Goal: Obtain resource: Obtain resource

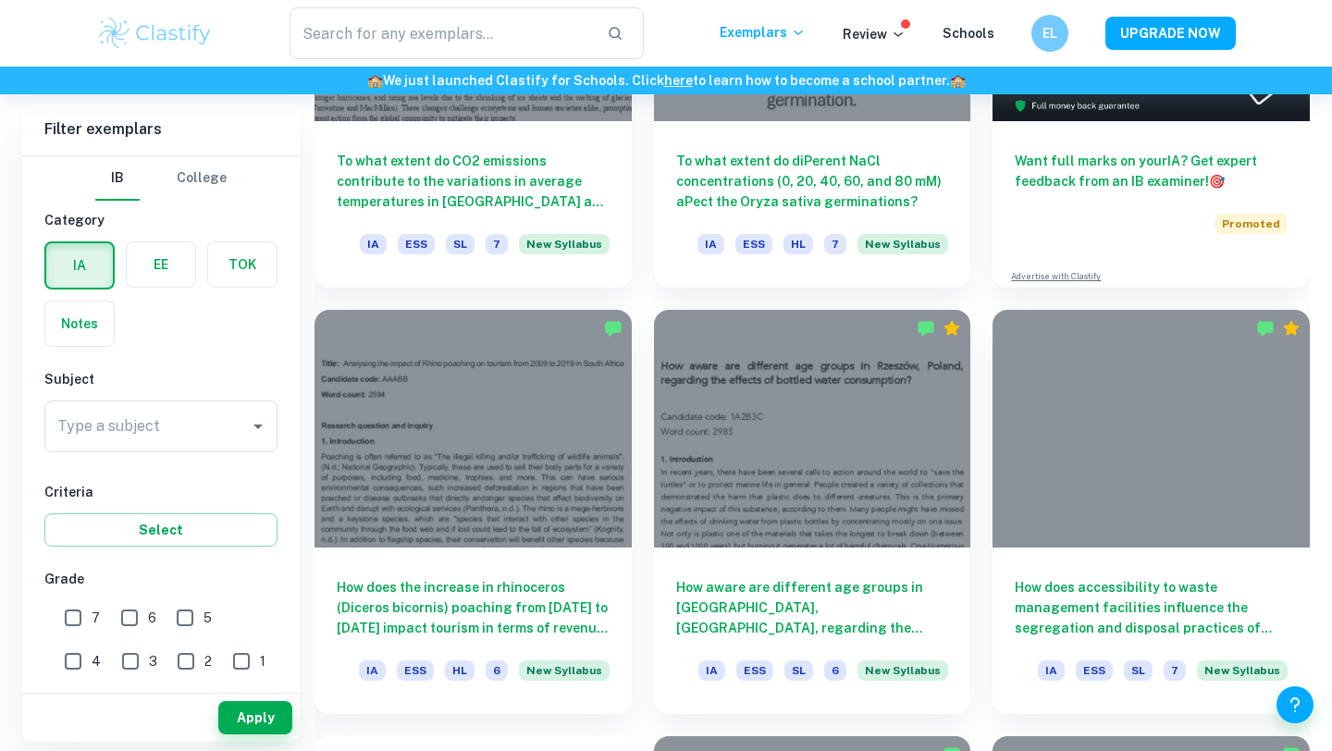
scroll to position [670, 0]
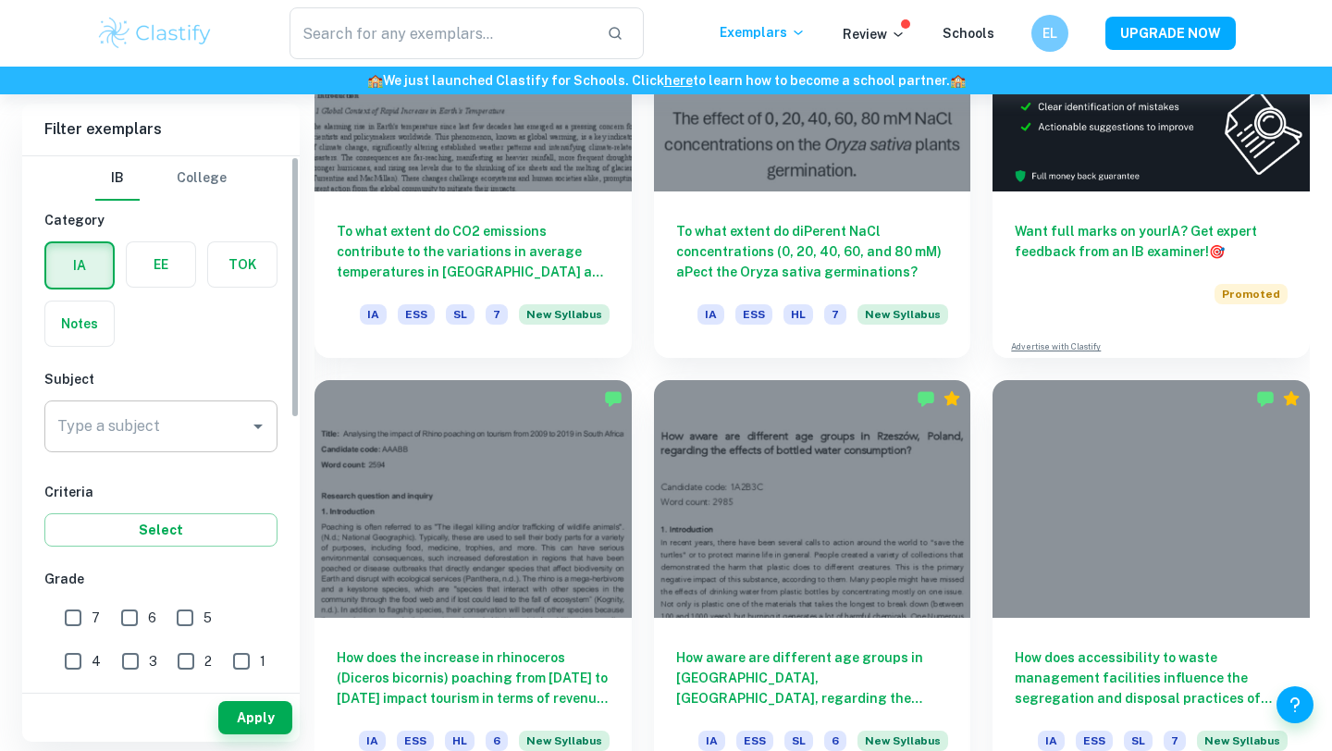
click at [238, 441] on input "Type a subject" at bounding box center [147, 426] width 189 height 35
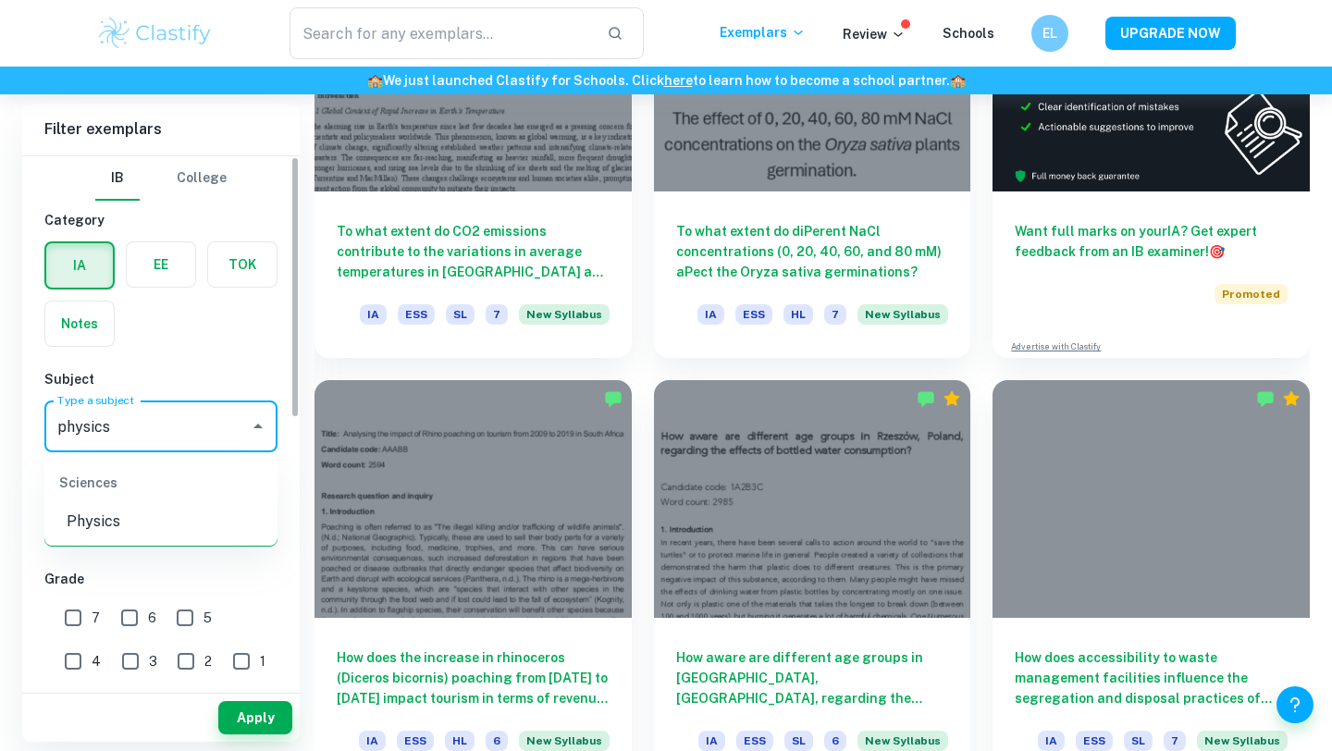
click at [138, 514] on li "Physics" at bounding box center [160, 521] width 233 height 33
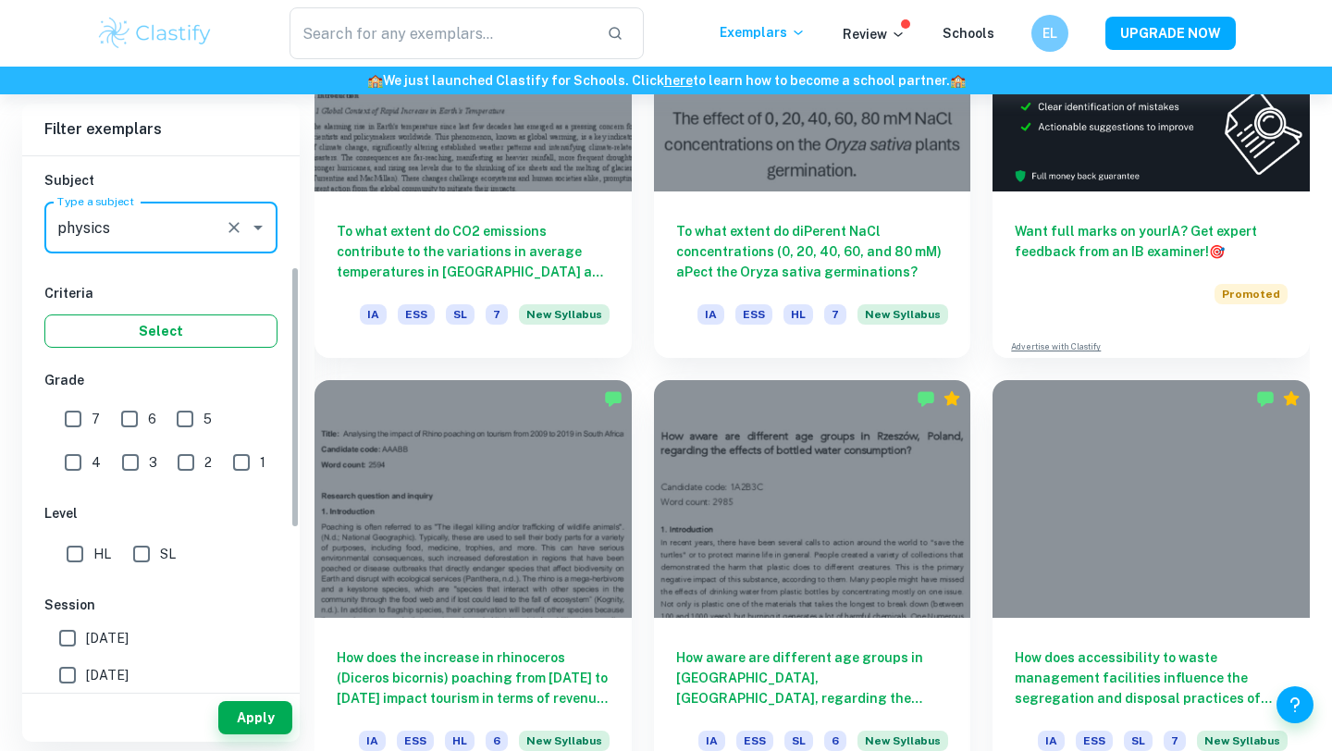
scroll to position [251, 0]
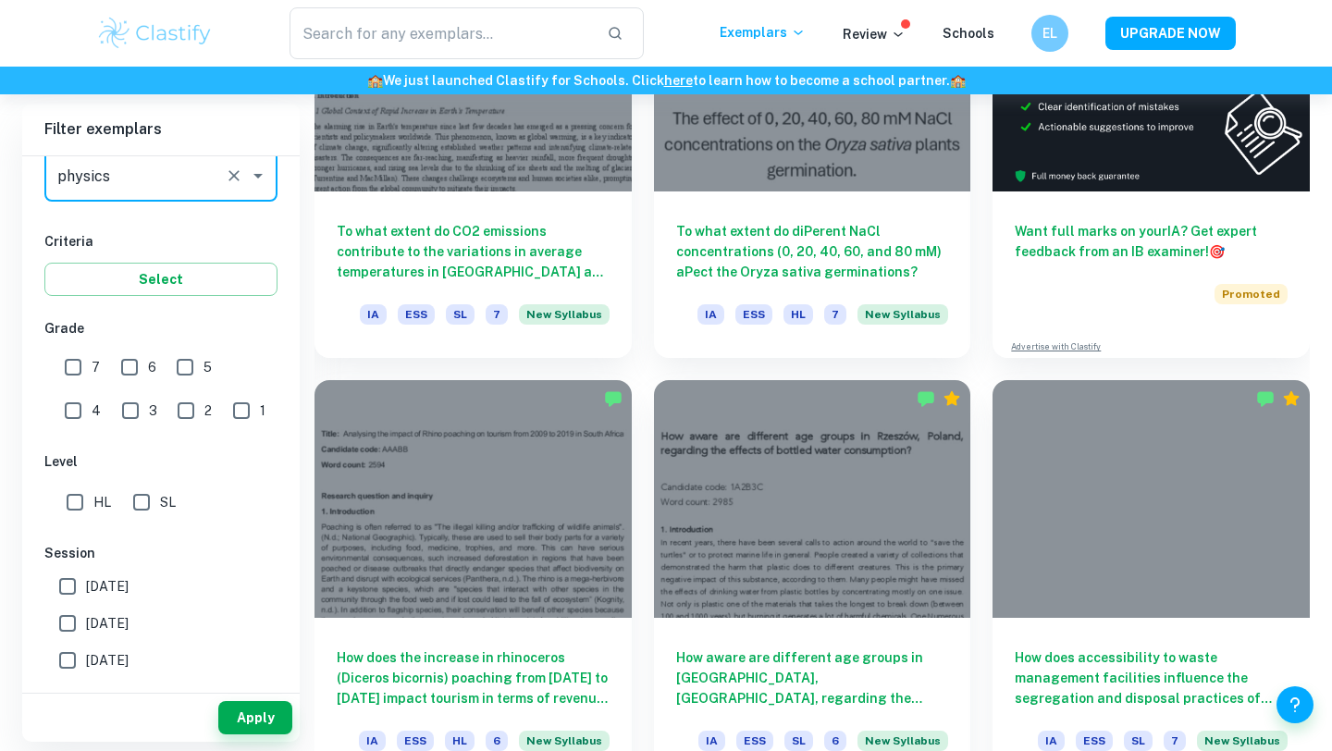
type input "Physics"
click at [79, 507] on input "HL" at bounding box center [74, 502] width 37 height 37
checkbox input "true"
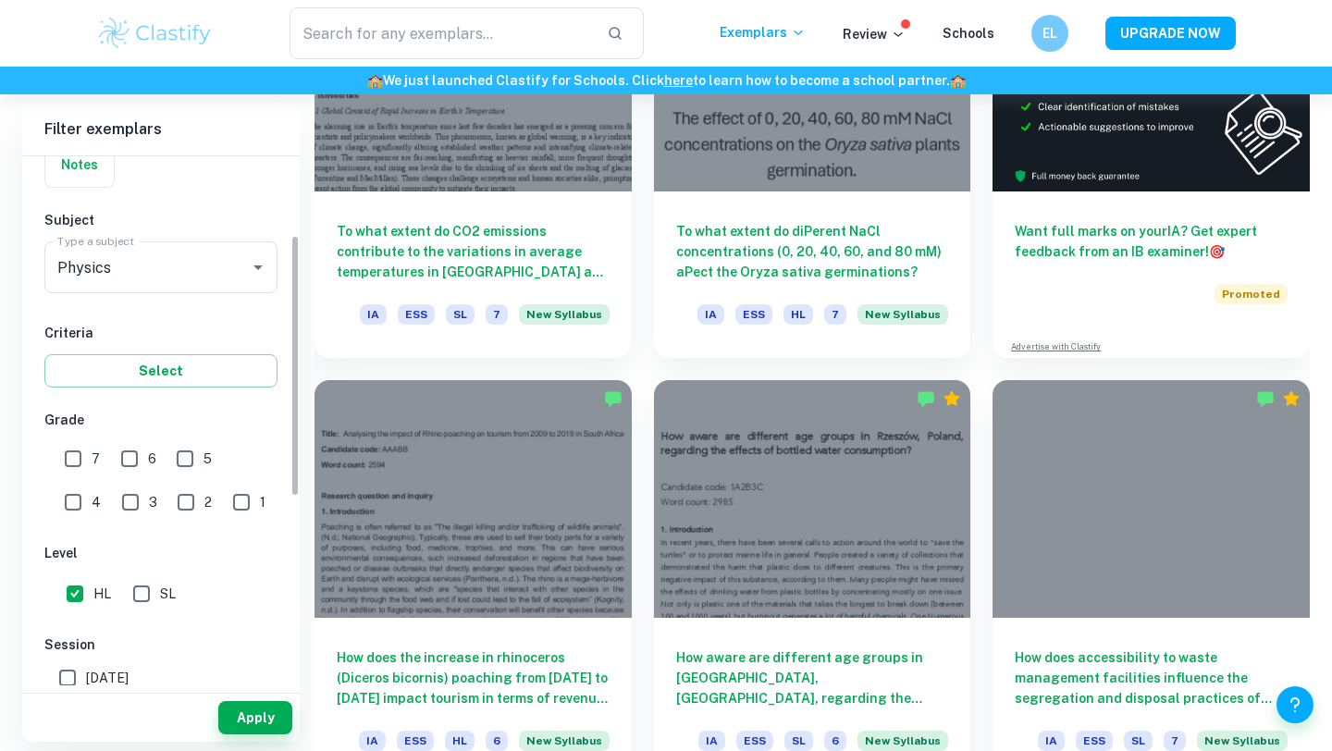
scroll to position [351, 0]
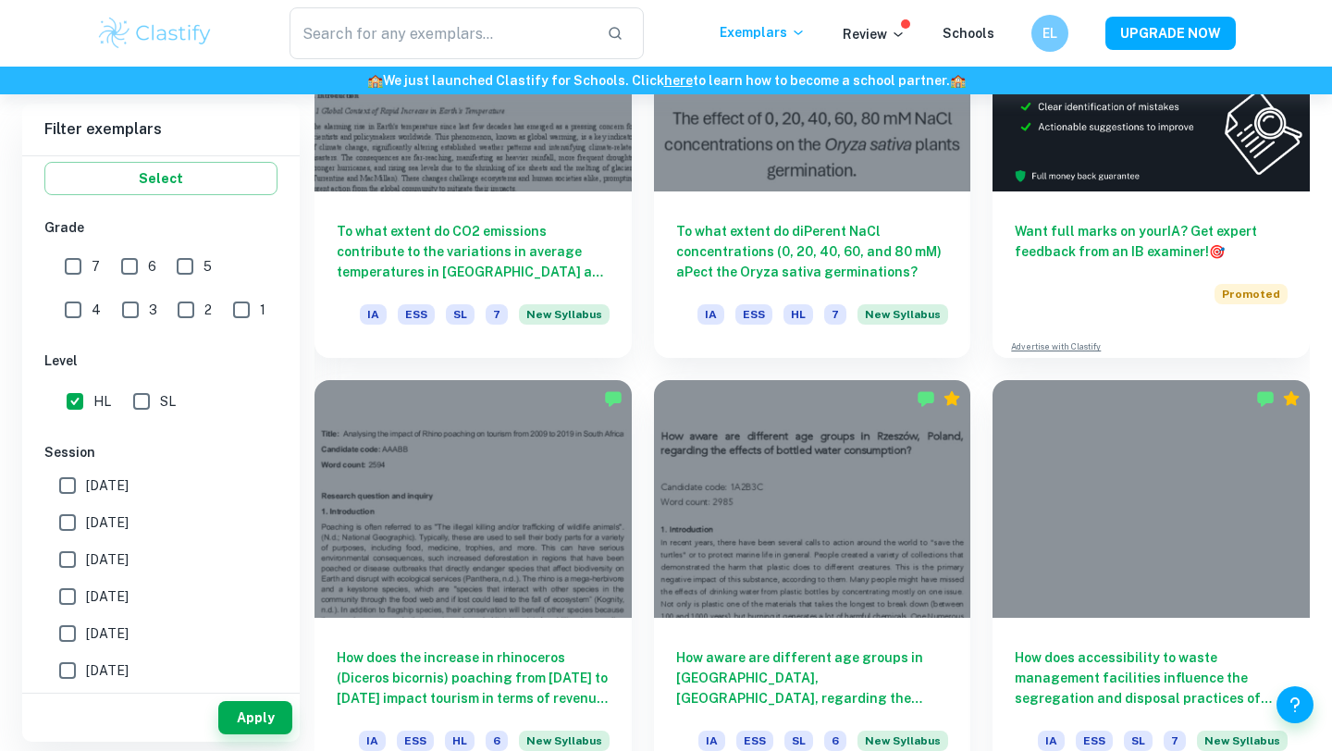
click at [76, 477] on input "[DATE]" at bounding box center [67, 485] width 37 height 37
checkbox input "true"
click at [75, 527] on input "[DATE]" at bounding box center [67, 522] width 37 height 37
checkbox input "true"
click at [71, 560] on input "[DATE]" at bounding box center [67, 559] width 37 height 37
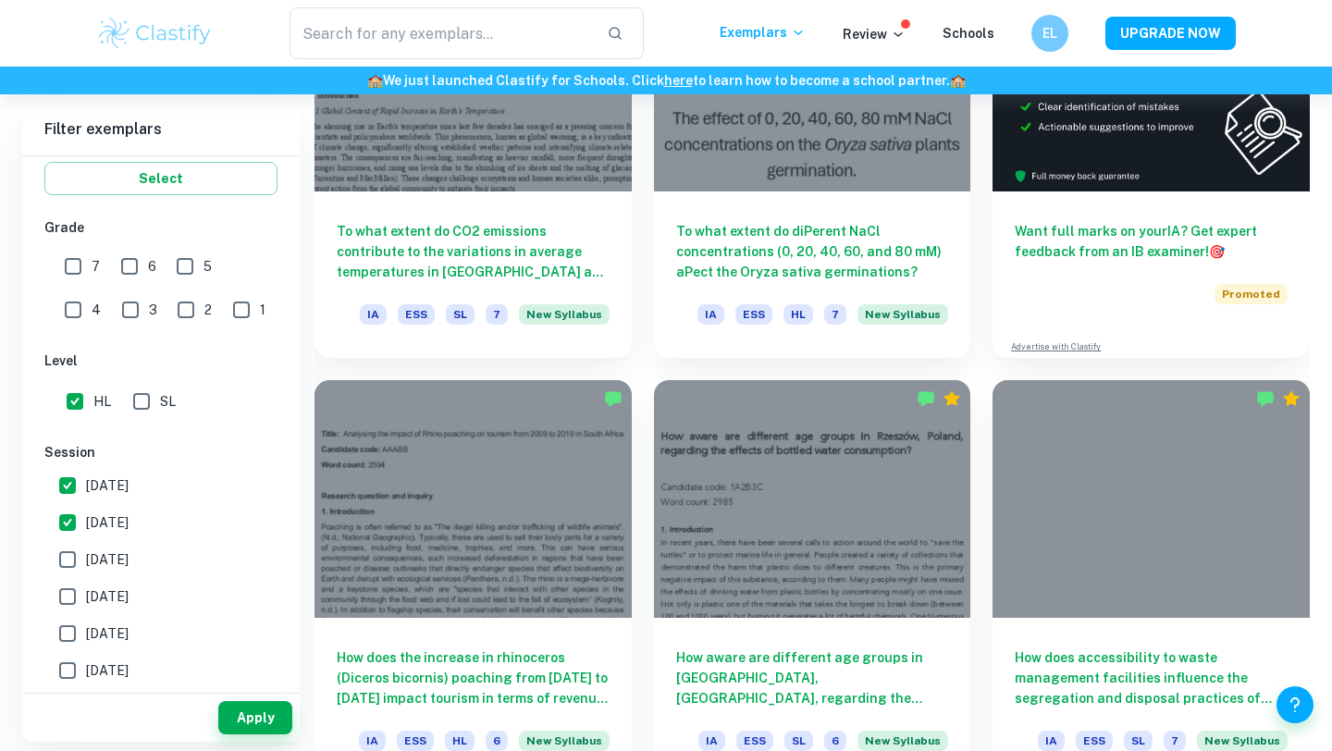
checkbox input "true"
click at [69, 598] on input "[DATE]" at bounding box center [67, 596] width 37 height 37
checkbox input "true"
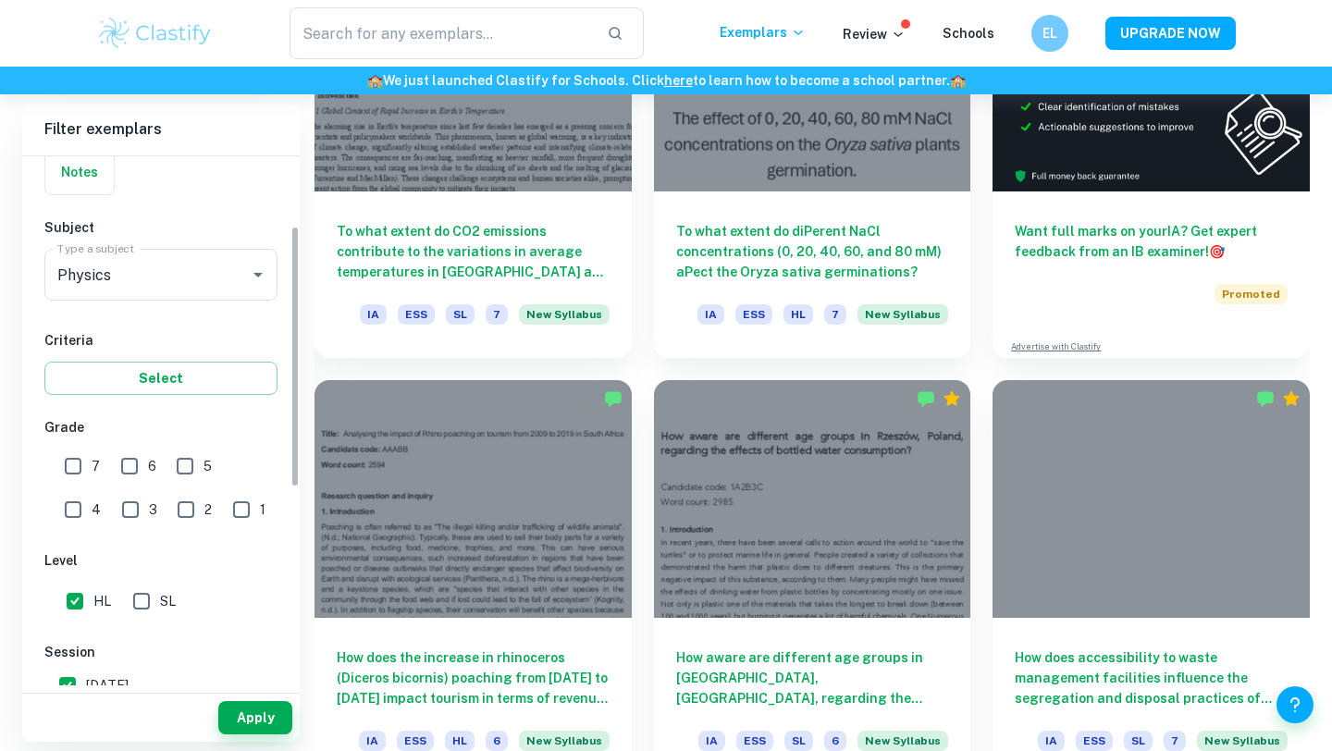
scroll to position [142, 0]
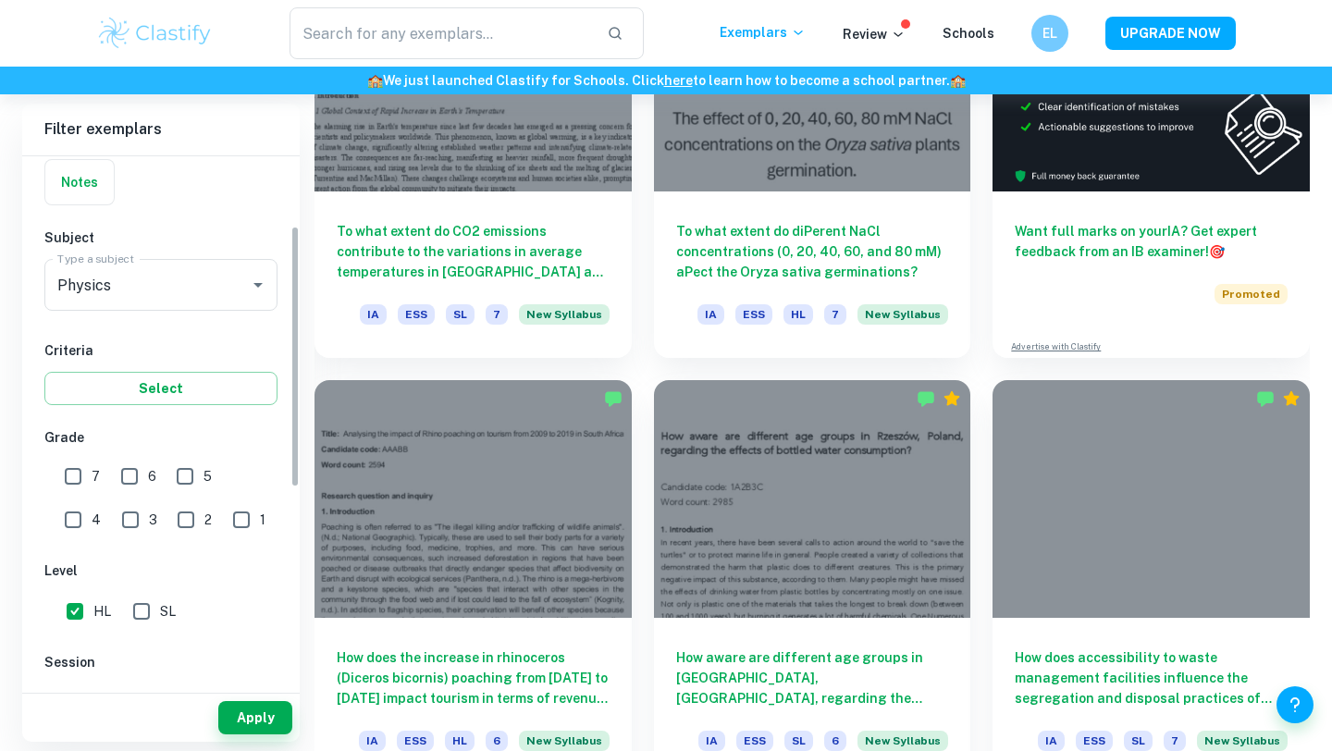
click at [73, 476] on input "7" at bounding box center [73, 476] width 37 height 37
checkbox input "true"
click at [122, 476] on input "6" at bounding box center [129, 476] width 37 height 37
checkbox input "true"
click at [261, 711] on button "Apply" at bounding box center [255, 717] width 74 height 33
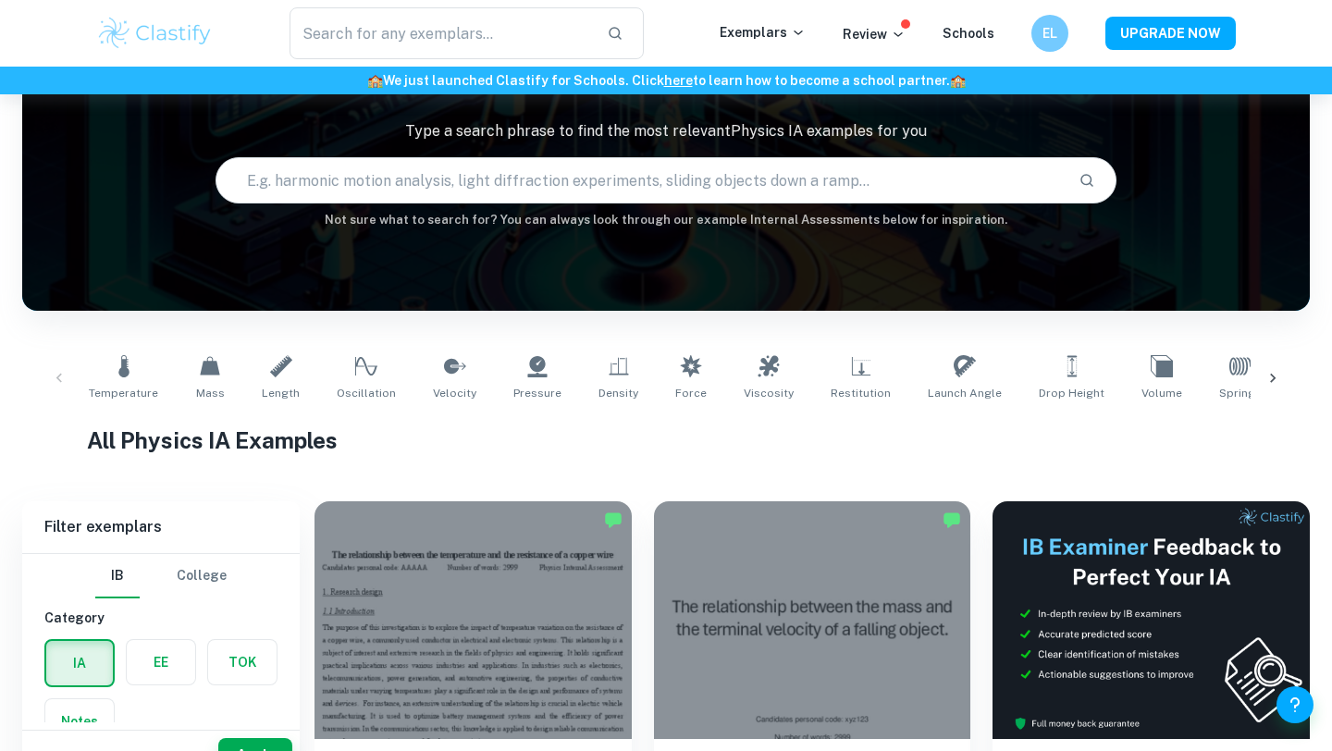
scroll to position [476, 0]
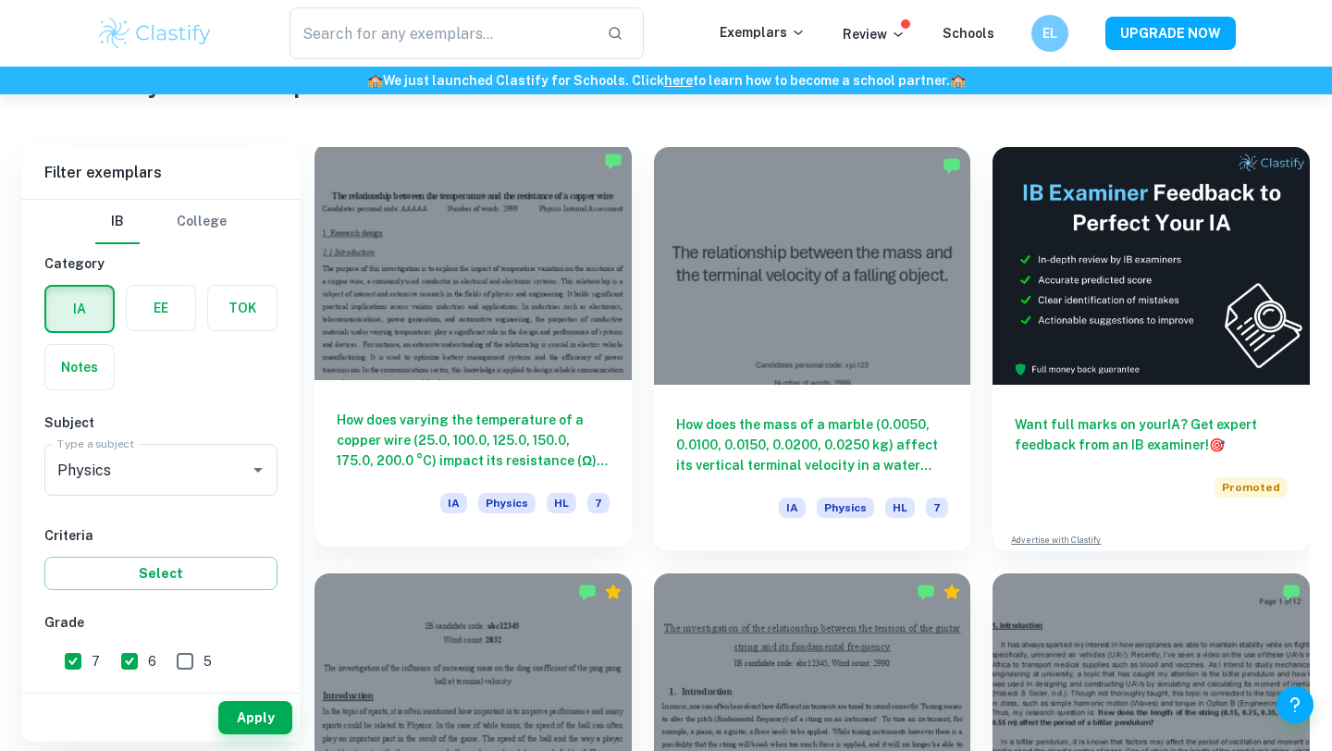
click at [541, 284] on div at bounding box center [472, 261] width 317 height 238
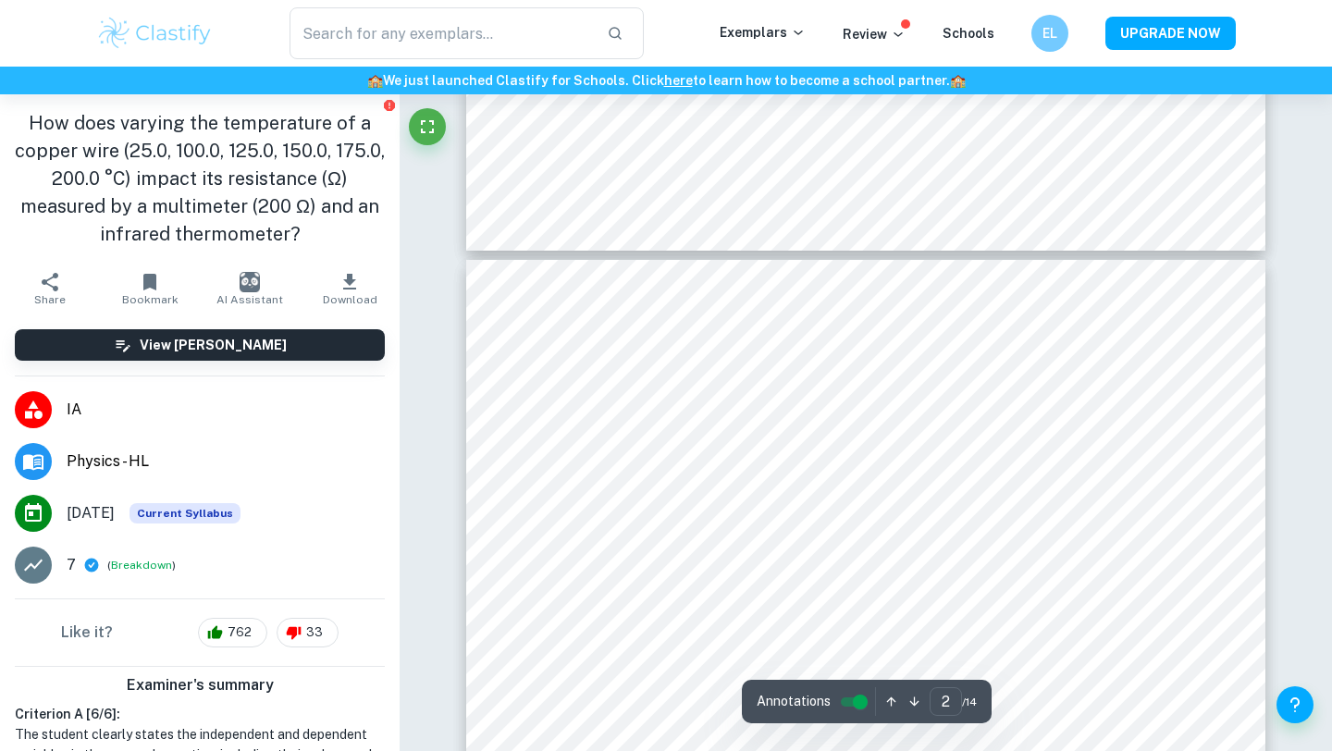
scroll to position [1836, 0]
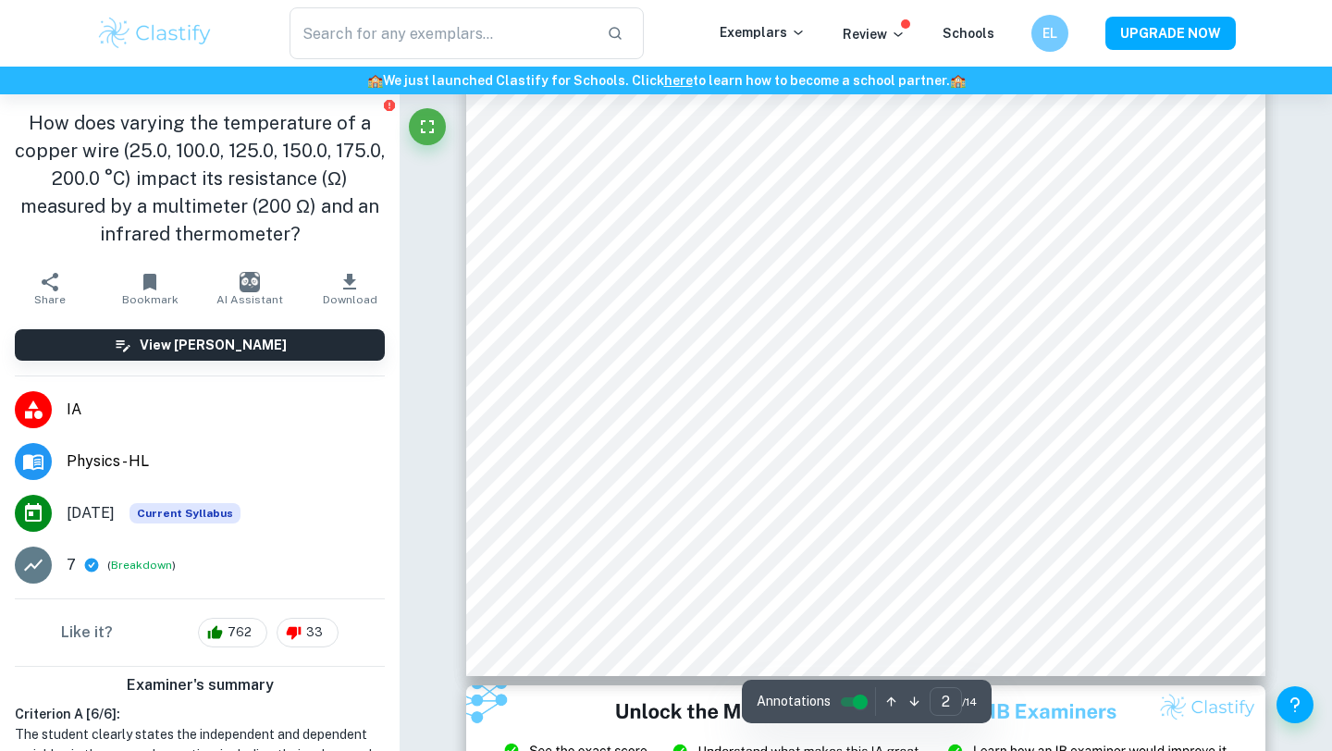
type input "1"
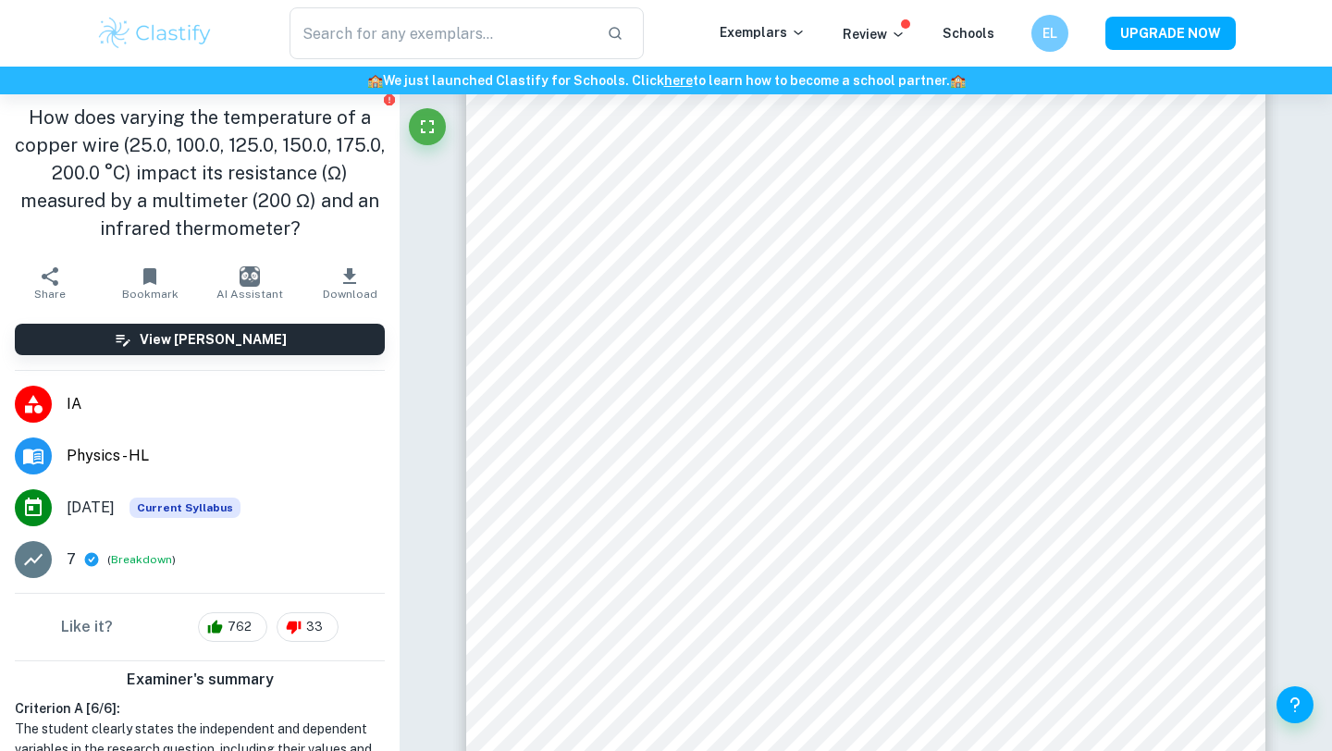
scroll to position [0, 0]
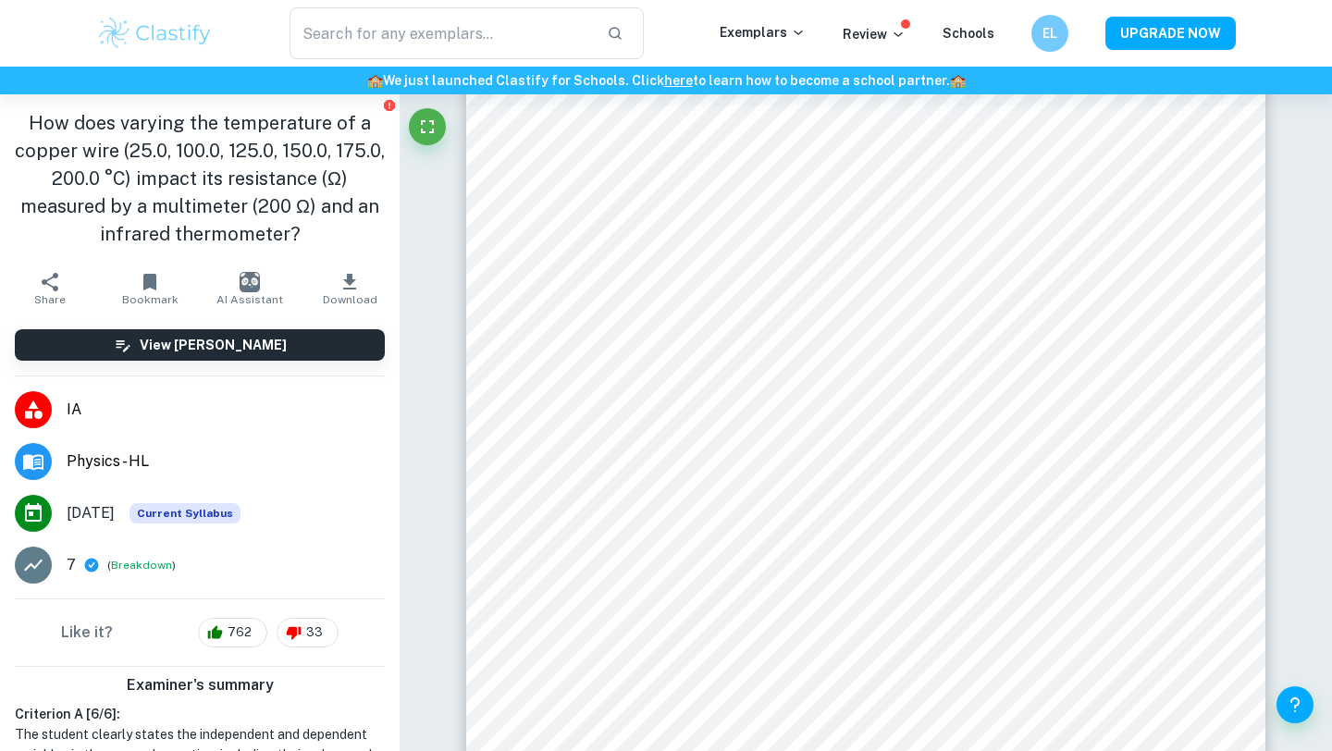
click at [344, 265] on button "Download" at bounding box center [350, 289] width 100 height 52
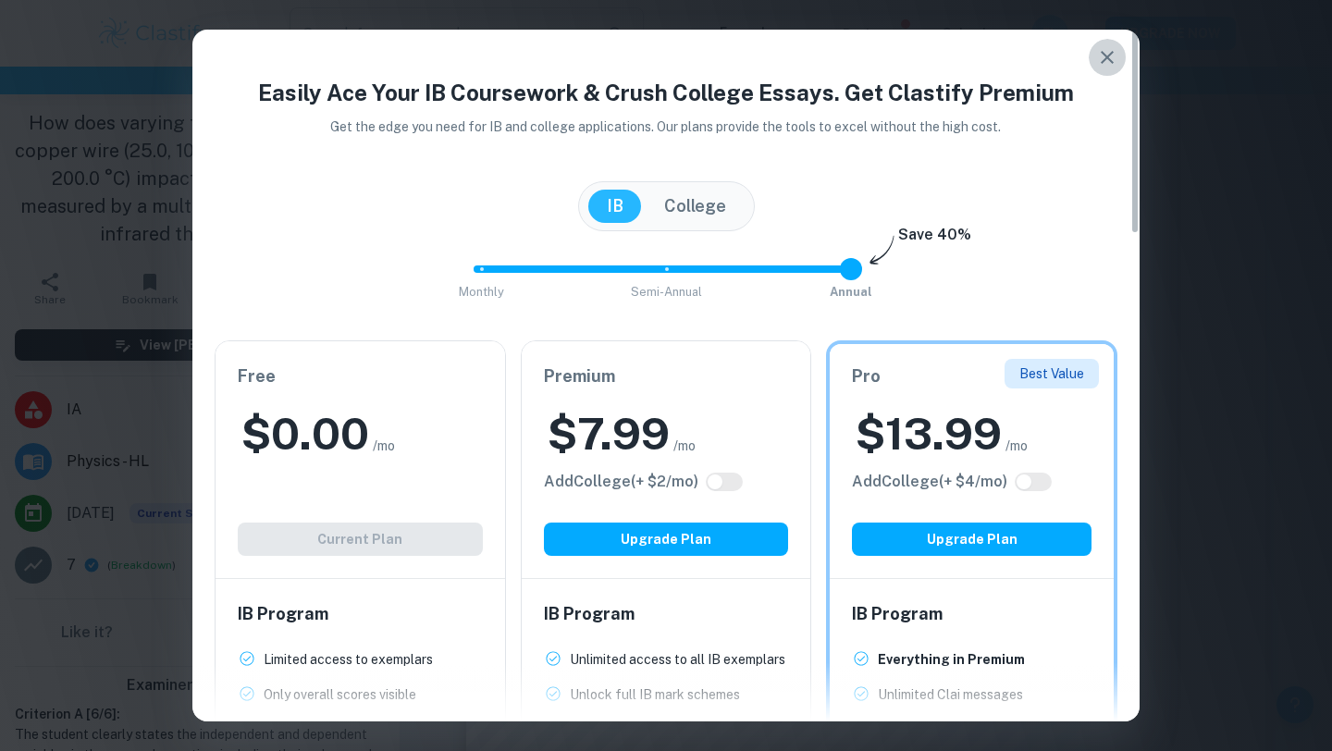
click at [1103, 49] on icon "button" at bounding box center [1107, 57] width 22 height 22
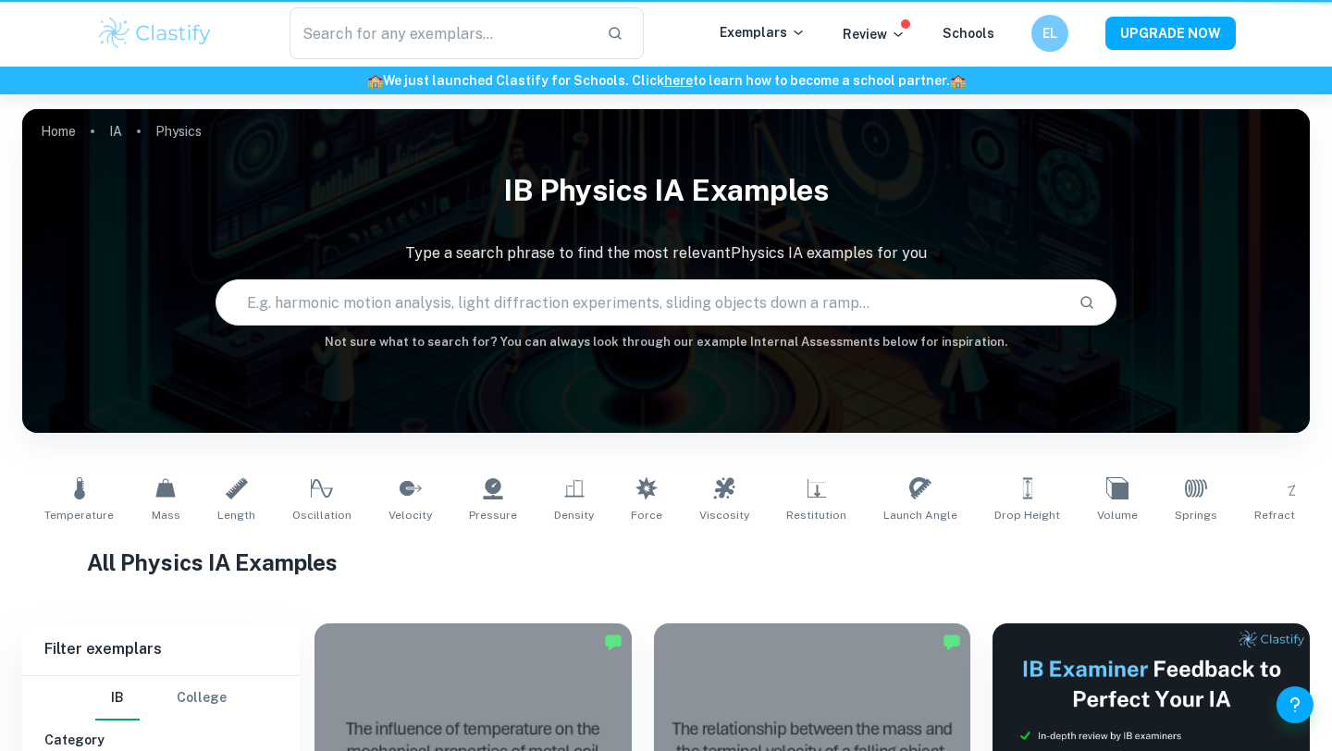
scroll to position [476, 0]
